Goal: Information Seeking & Learning: Learn about a topic

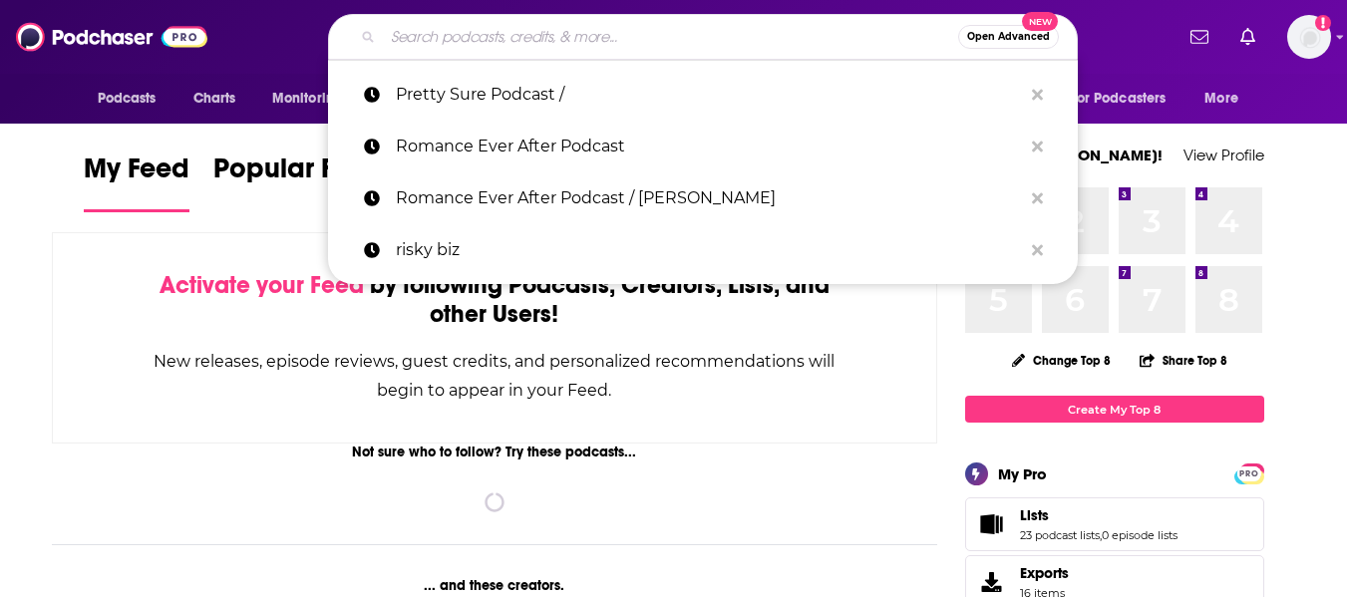
click at [653, 42] on input "Search podcasts, credits, & more..." at bounding box center [670, 37] width 575 height 32
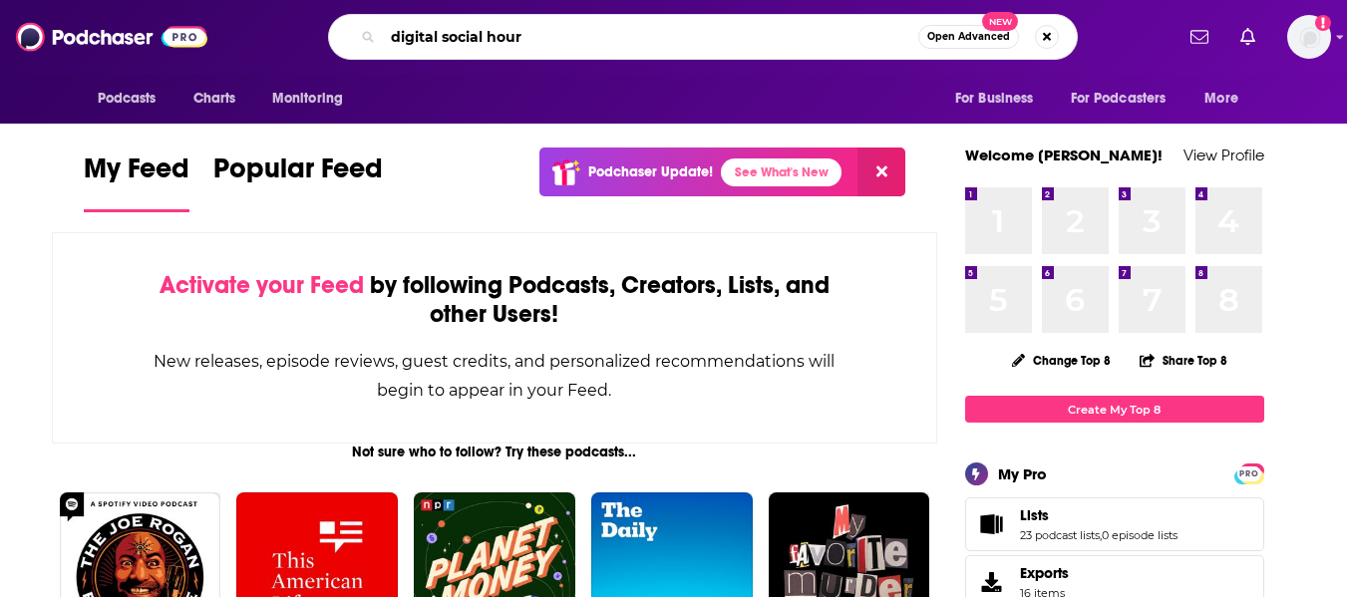
type input "digital social hour"
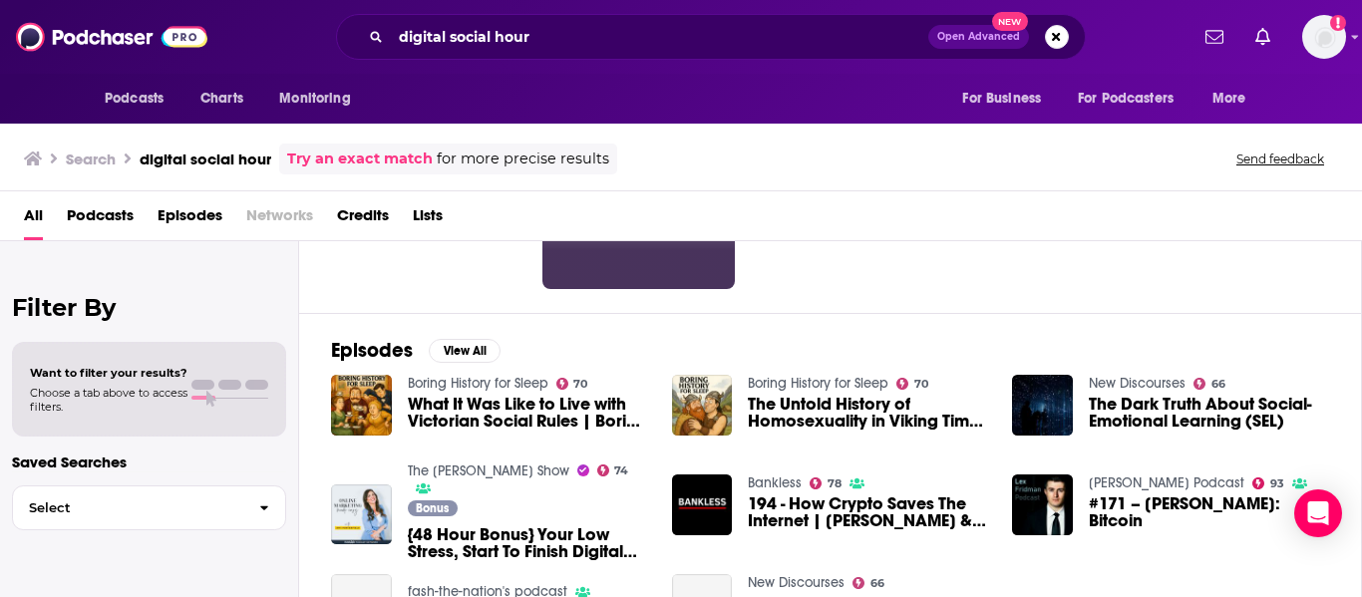
scroll to position [208, 0]
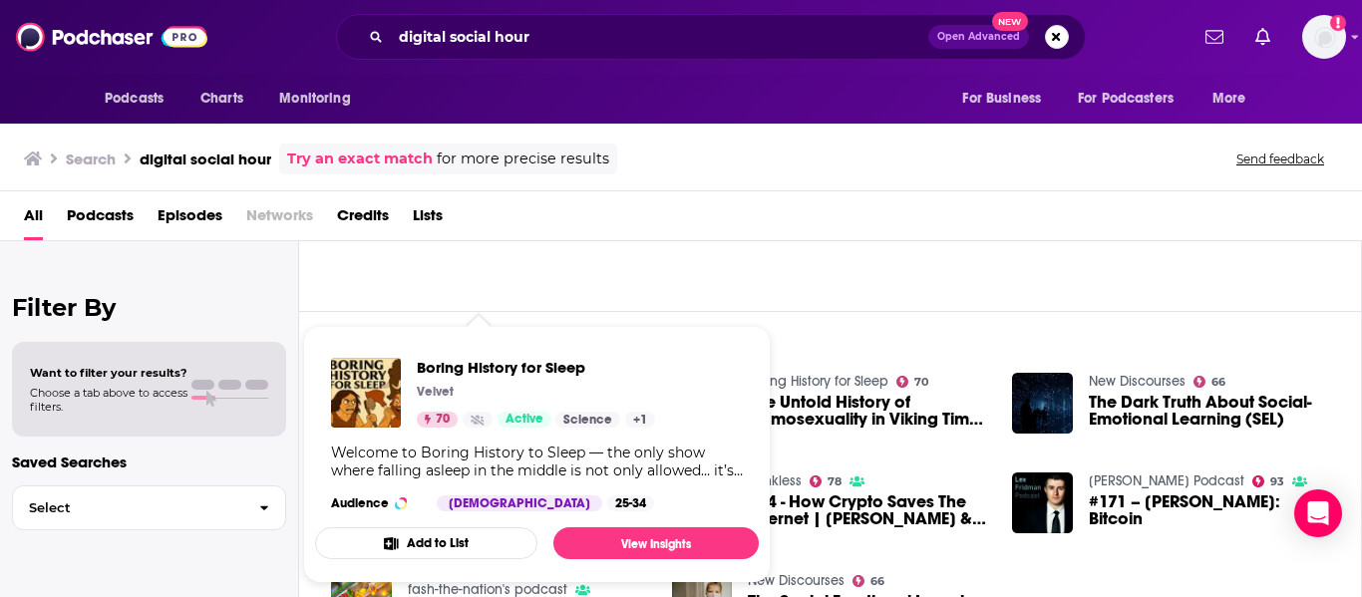
click at [481, 378] on div "Boring History for Sleep Velvet 70 Active Science + 1" at bounding box center [536, 393] width 238 height 70
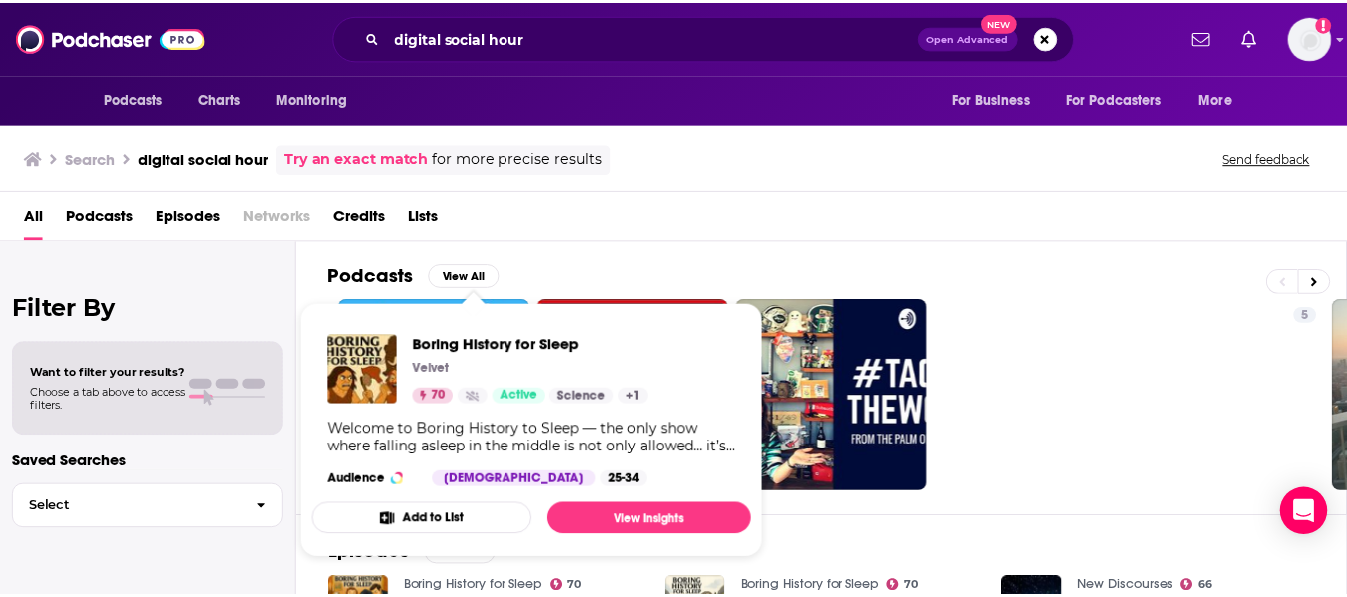
scroll to position [0, 0]
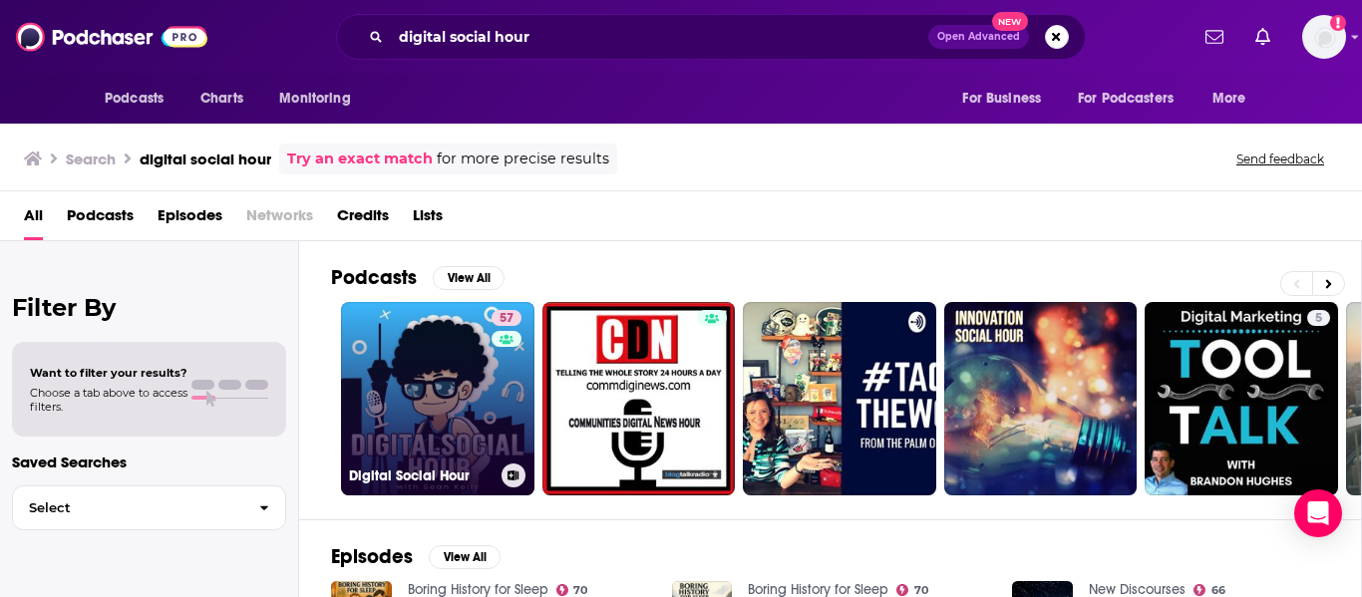
click at [435, 363] on link "57 Digital Social Hour" at bounding box center [437, 398] width 193 height 193
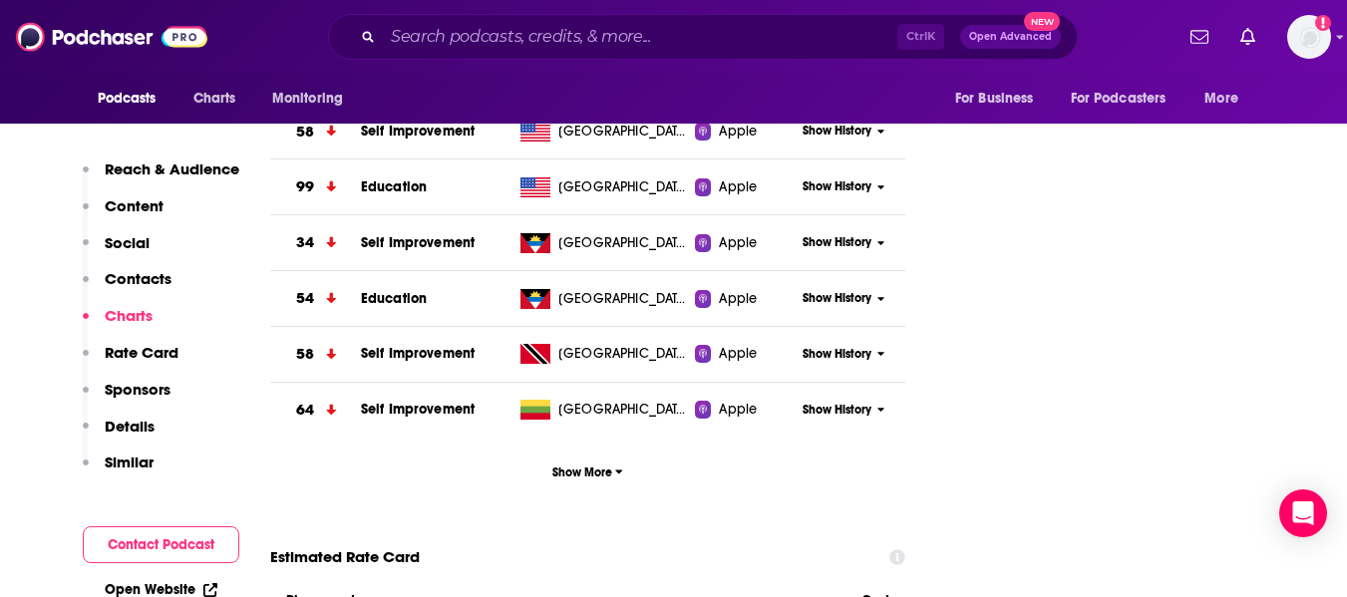
scroll to position [2382, 0]
